Goal: Information Seeking & Learning: Learn about a topic

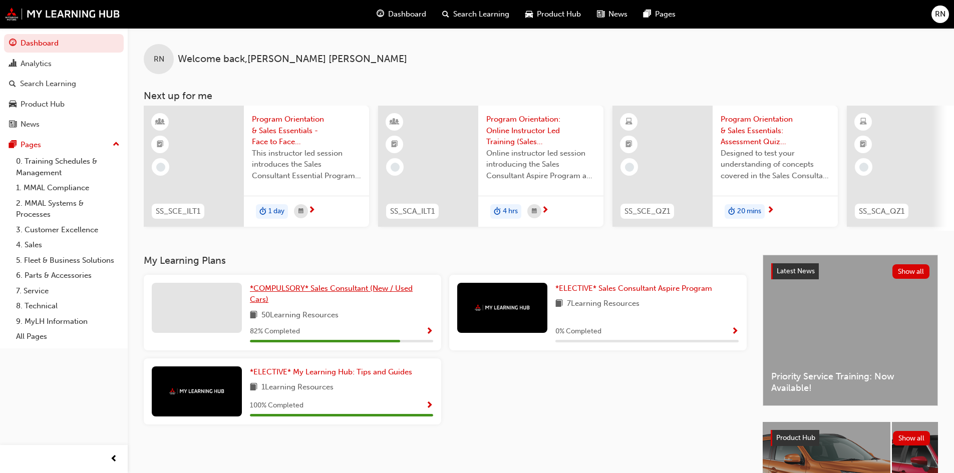
click at [286, 289] on span "*COMPULSORY* Sales Consultant (New / Used Cars)" at bounding box center [331, 294] width 163 height 21
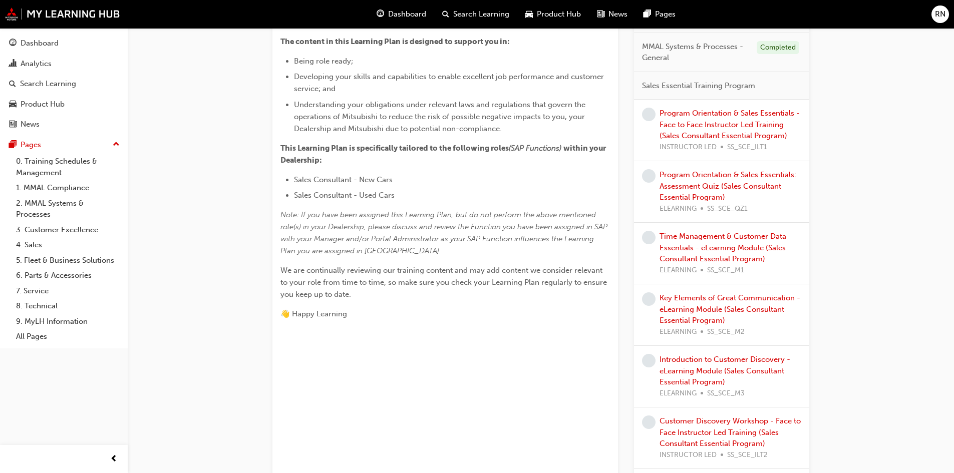
scroll to position [350, 0]
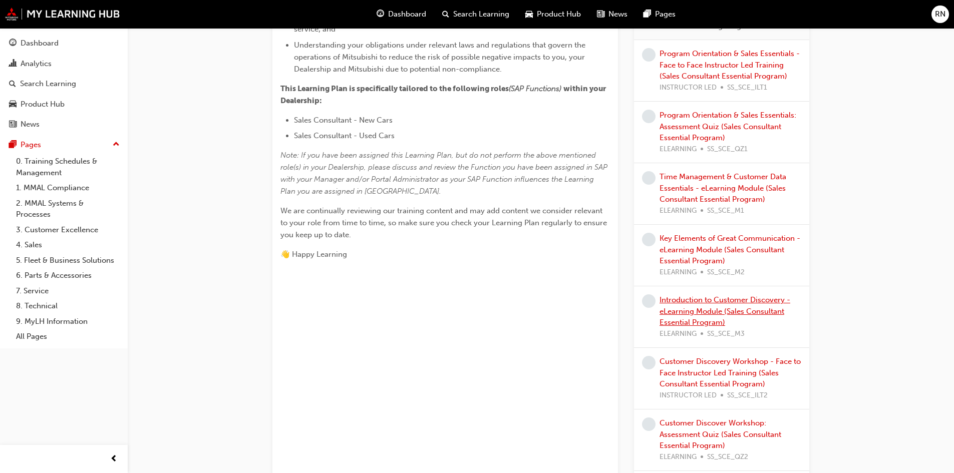
click at [710, 301] on link "Introduction to Customer Discovery - eLearning Module (Sales Consultant Essenti…" at bounding box center [724, 311] width 131 height 32
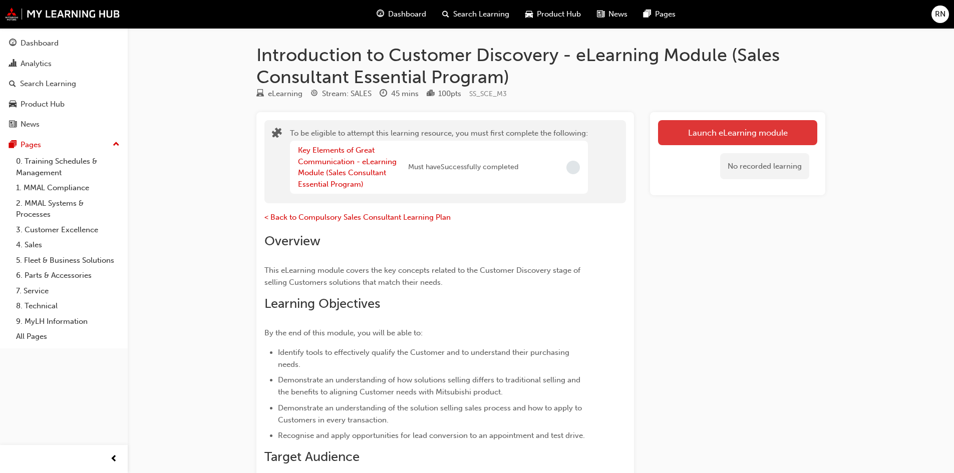
click at [705, 127] on button "Launch eLearning module" at bounding box center [737, 132] width 159 height 25
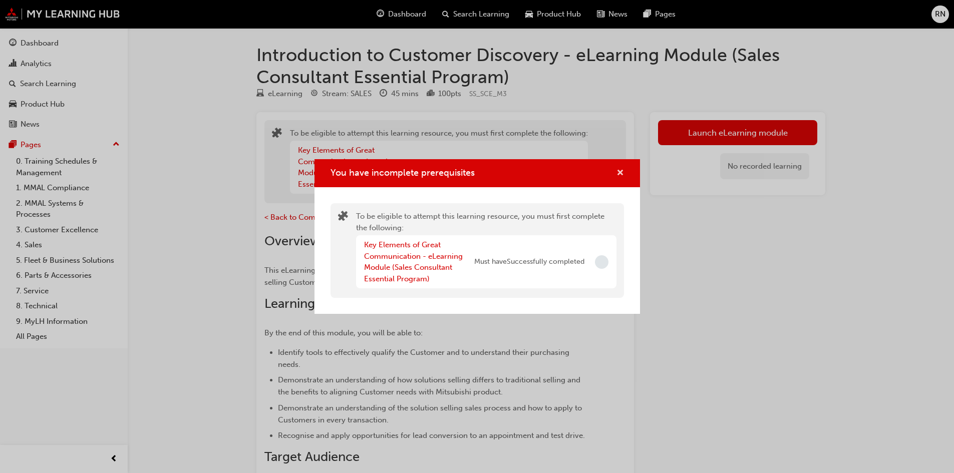
click at [621, 171] on span "cross-icon" at bounding box center [620, 173] width 8 height 9
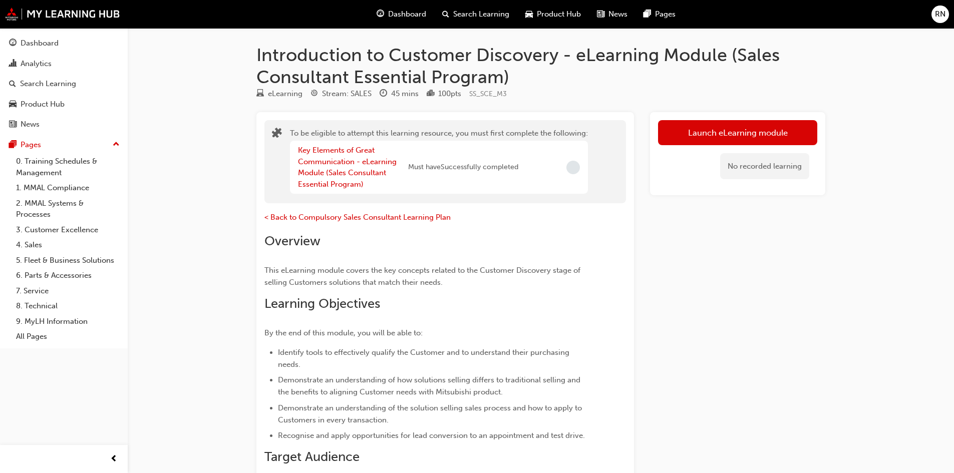
click at [41, 54] on button "Dashboard Analytics Search Learning Product Hub News Pages" at bounding box center [64, 84] width 120 height 104
click at [46, 47] on div "Dashboard" at bounding box center [40, 44] width 38 height 12
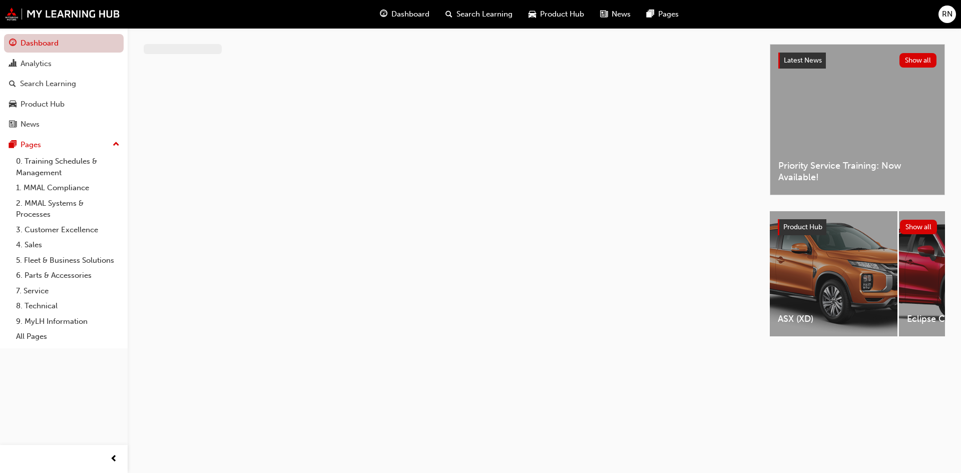
click at [46, 47] on link "Dashboard" at bounding box center [64, 43] width 120 height 19
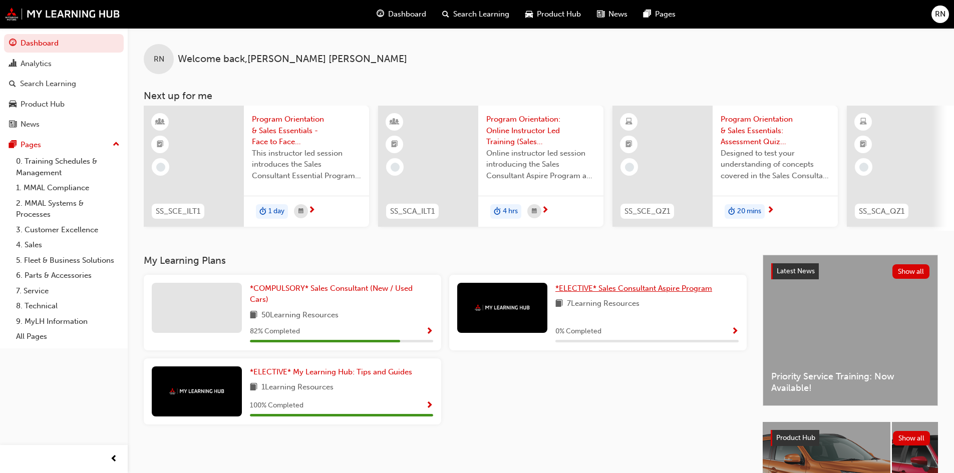
click at [602, 292] on span "*ELECTIVE* Sales Consultant Aspire Program" at bounding box center [633, 288] width 157 height 9
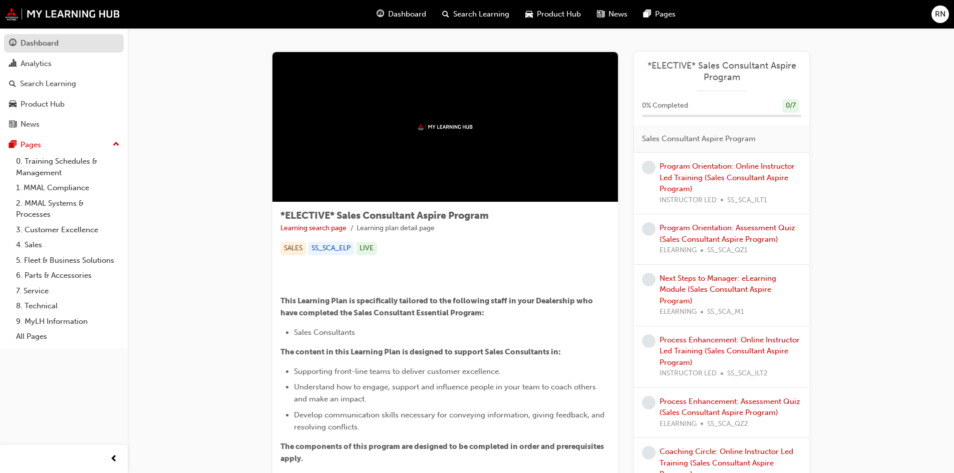
click at [37, 45] on div "Dashboard" at bounding box center [40, 44] width 38 height 12
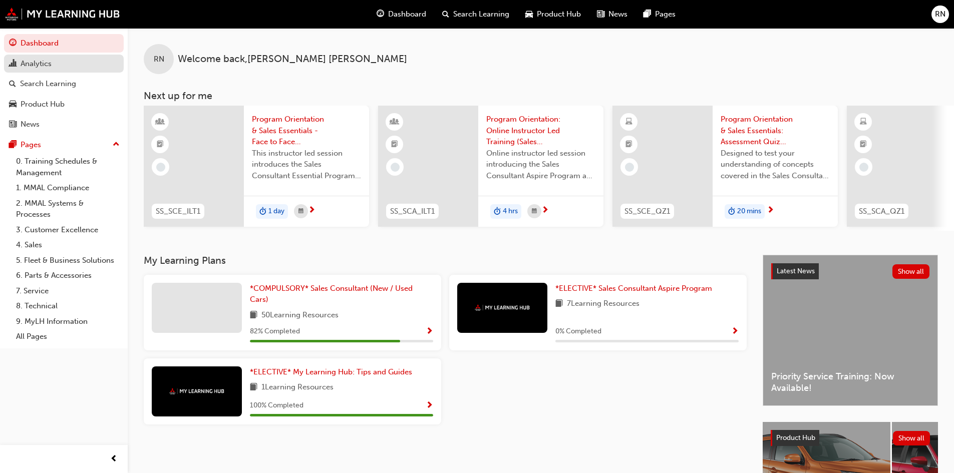
click at [30, 64] on div "Analytics" at bounding box center [36, 64] width 31 height 12
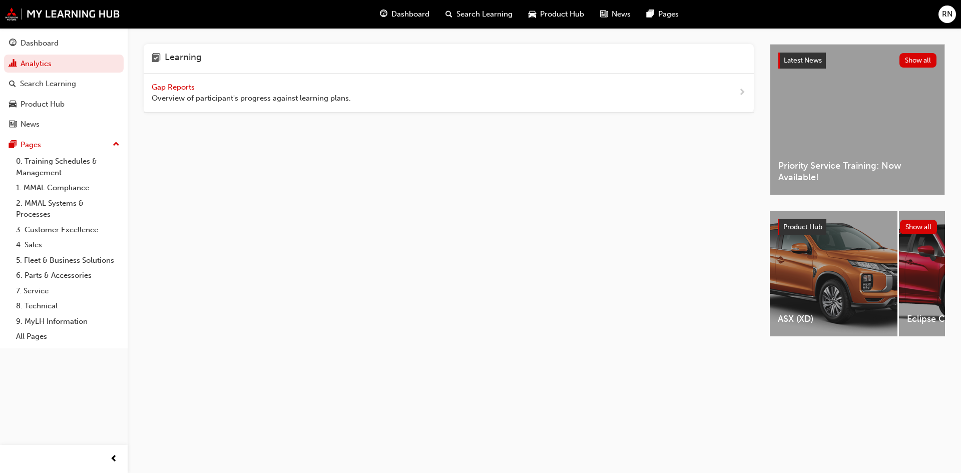
click at [741, 91] on span "next-icon" at bounding box center [742, 93] width 8 height 13
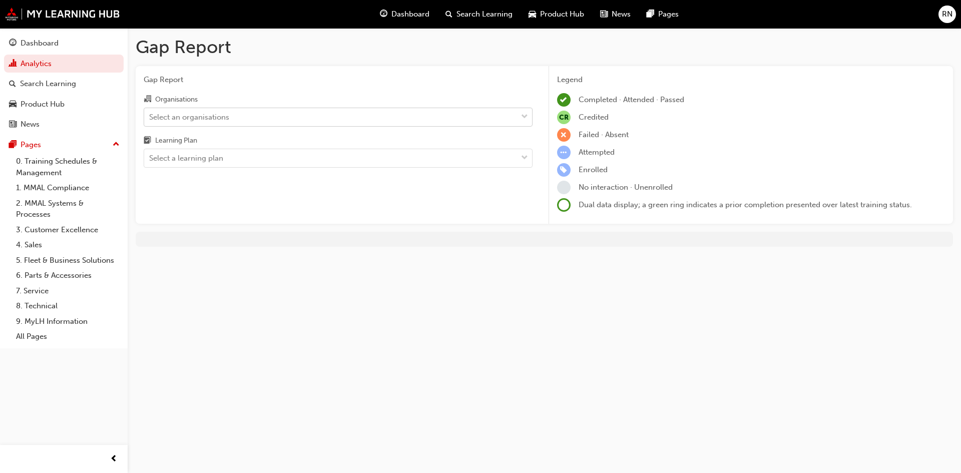
click at [281, 123] on div "Select an organisations" at bounding box center [330, 117] width 373 height 18
click at [150, 121] on input "Organisations Select an organisations" at bounding box center [149, 116] width 1 height 9
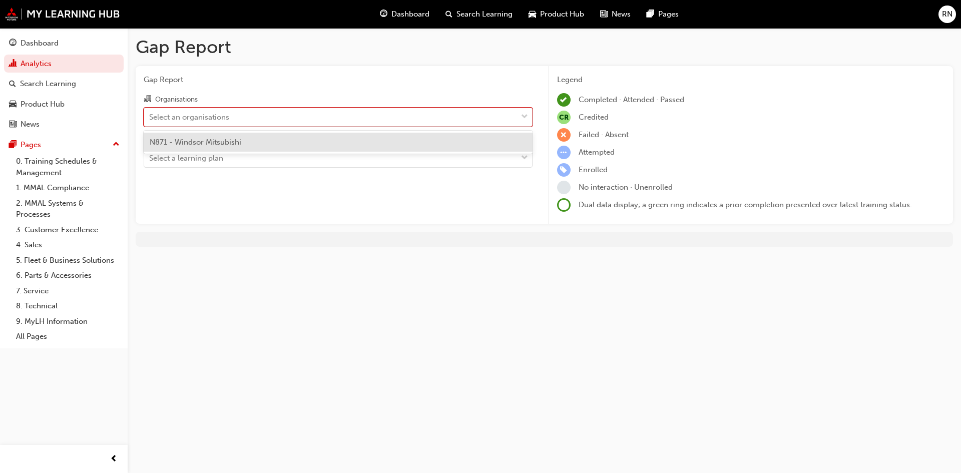
click at [261, 141] on div "N871 - Windsor Mitsubishi" at bounding box center [338, 143] width 389 height 20
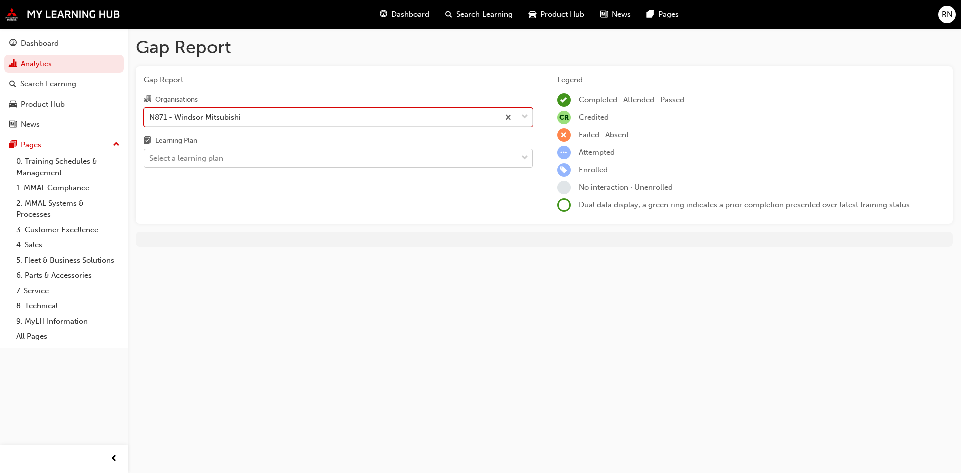
click at [259, 158] on div "Select a learning plan" at bounding box center [330, 159] width 373 height 18
click at [150, 158] on input "Learning Plan Select a learning plan" at bounding box center [149, 158] width 1 height 9
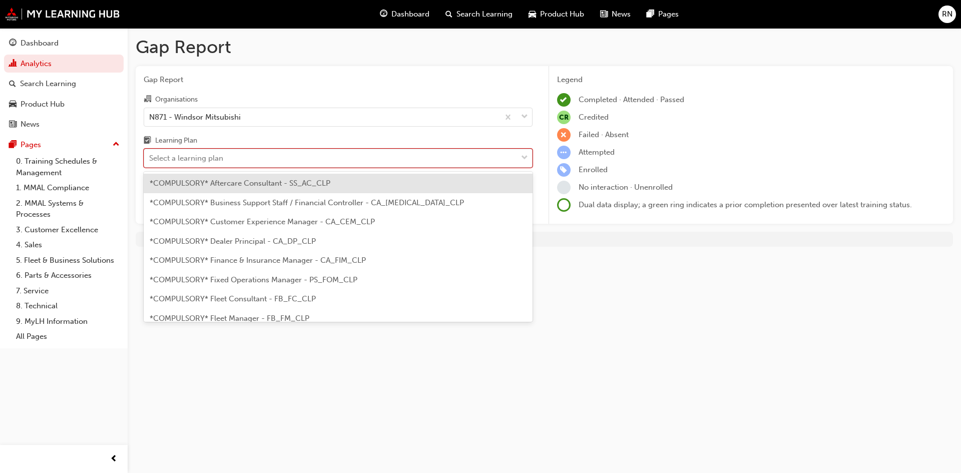
click at [253, 159] on div "Select a learning plan" at bounding box center [330, 159] width 373 height 18
click at [150, 159] on input "Learning Plan option *COMPULSORY* Aftercare Consultant - SS_AC_CLP focused, 1 o…" at bounding box center [149, 158] width 1 height 9
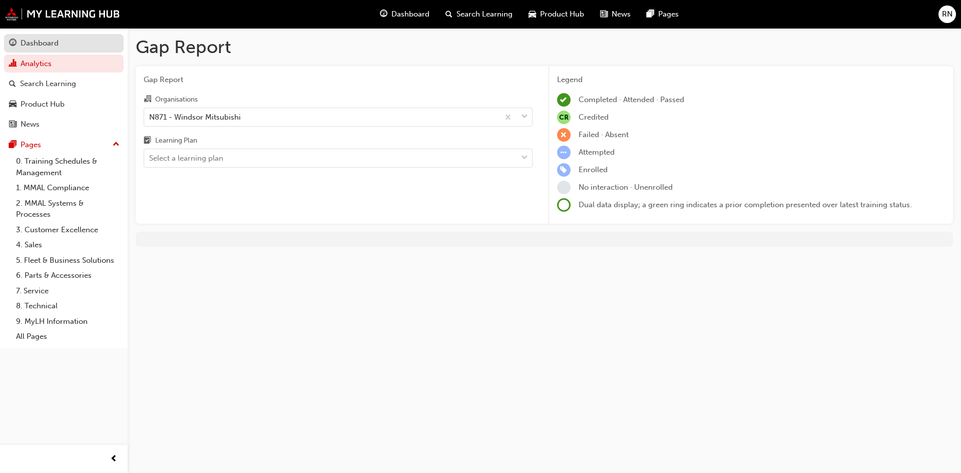
click at [47, 47] on div "Dashboard" at bounding box center [40, 44] width 38 height 12
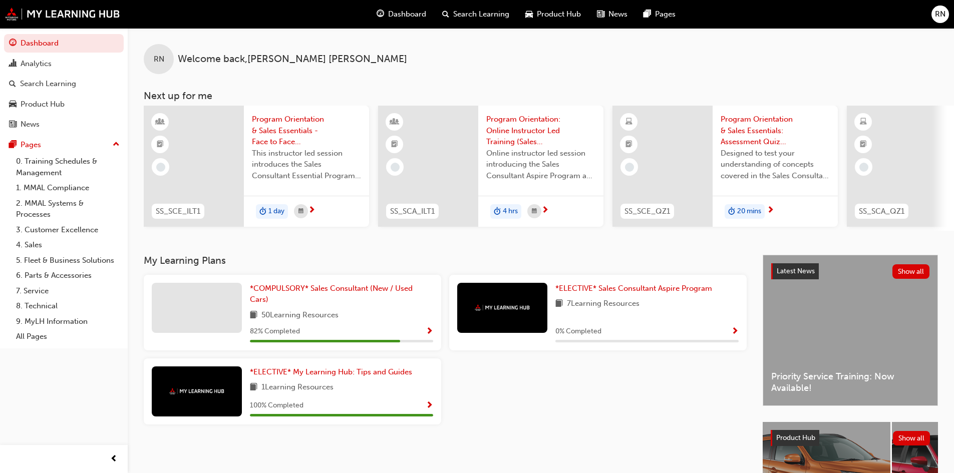
click at [616, 11] on span "News" at bounding box center [617, 15] width 19 height 12
